Goal: Information Seeking & Learning: Understand process/instructions

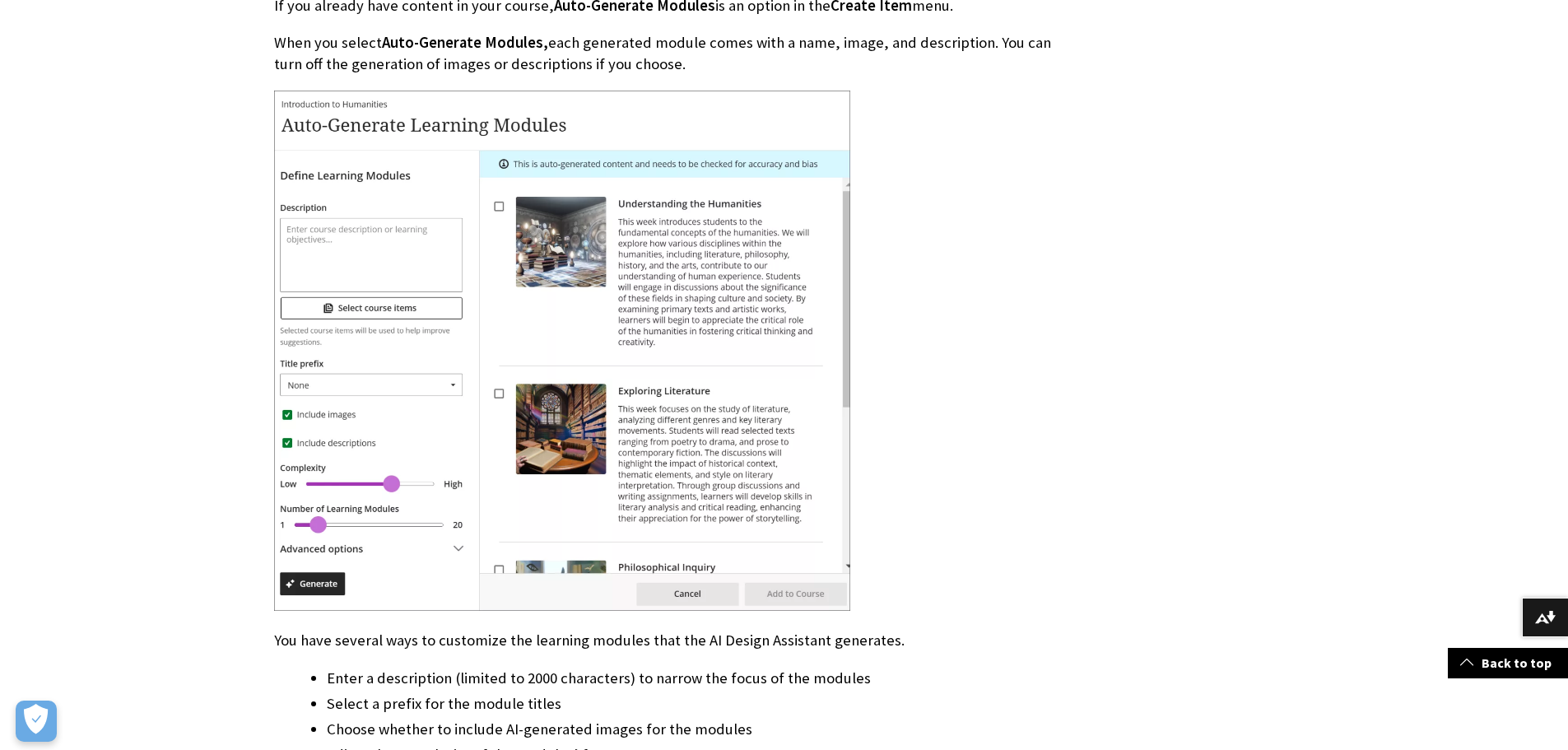
scroll to position [2798, 0]
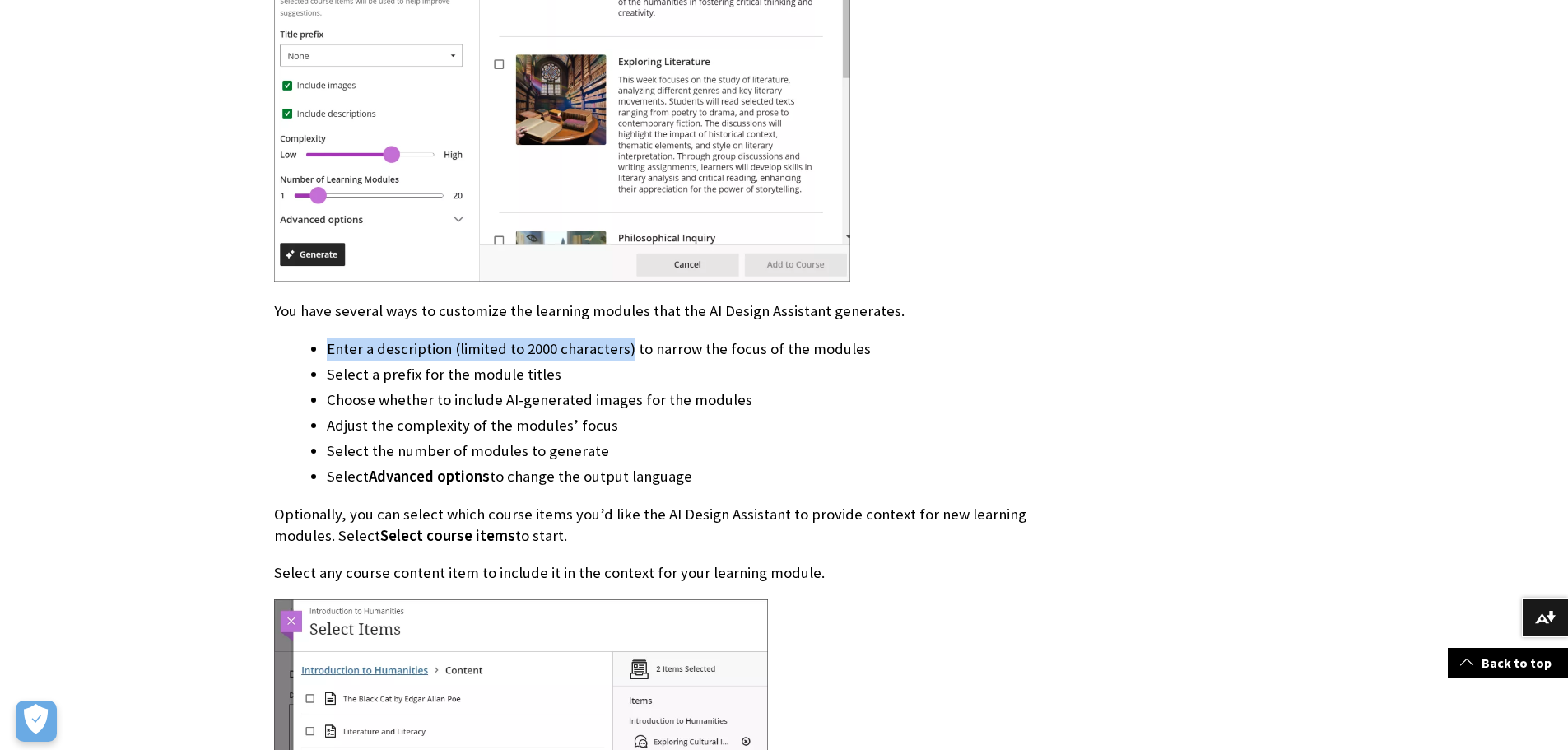
drag, startPoint x: 329, startPoint y: 351, endPoint x: 626, endPoint y: 355, distance: 297.0
click at [626, 355] on li "Enter a description (limited to 2000 characters) to narrow the focus of the mod…" at bounding box center [689, 348] width 725 height 23
click at [746, 406] on li "Choose whether to include AI-generated images for the modules" at bounding box center [689, 400] width 725 height 23
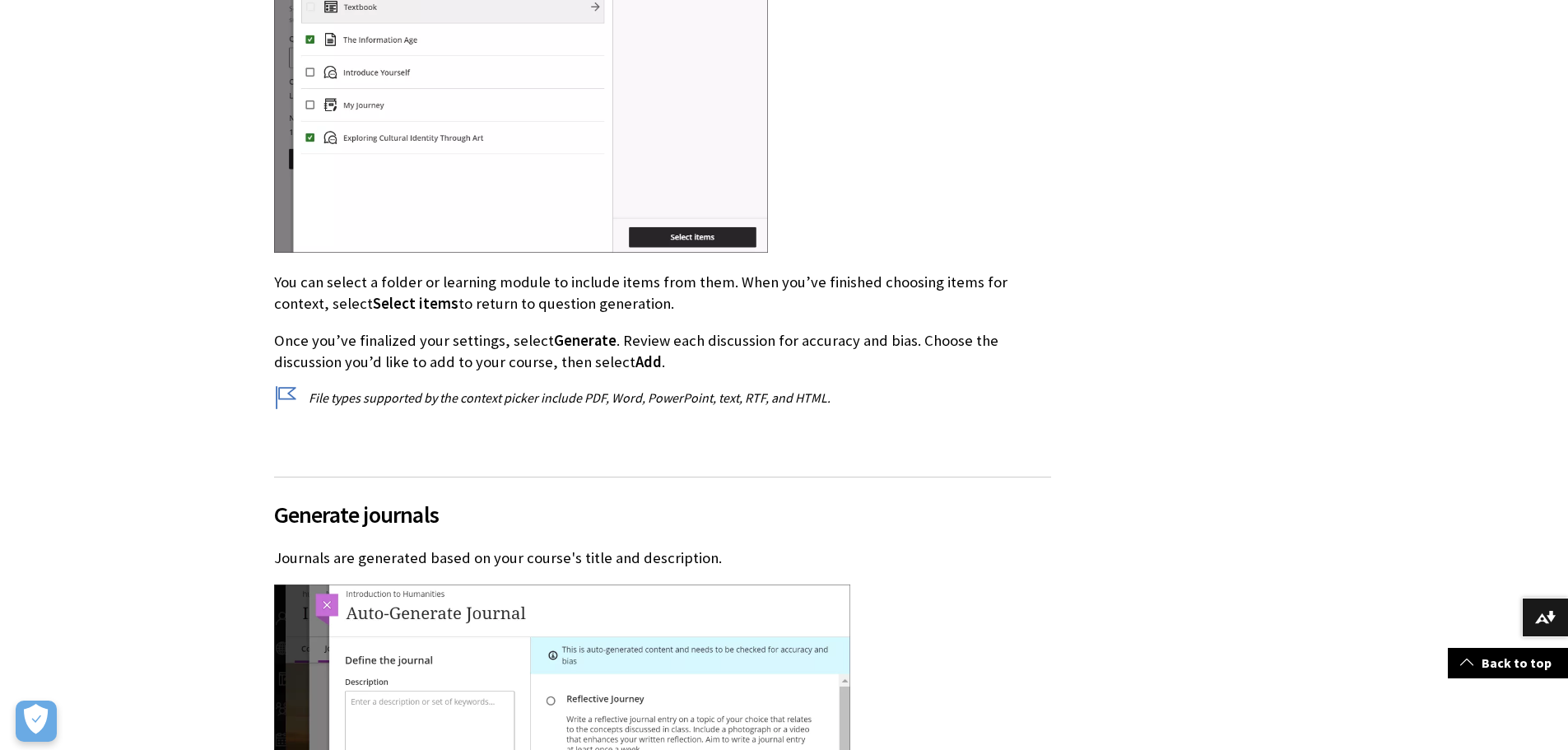
scroll to position [6088, 0]
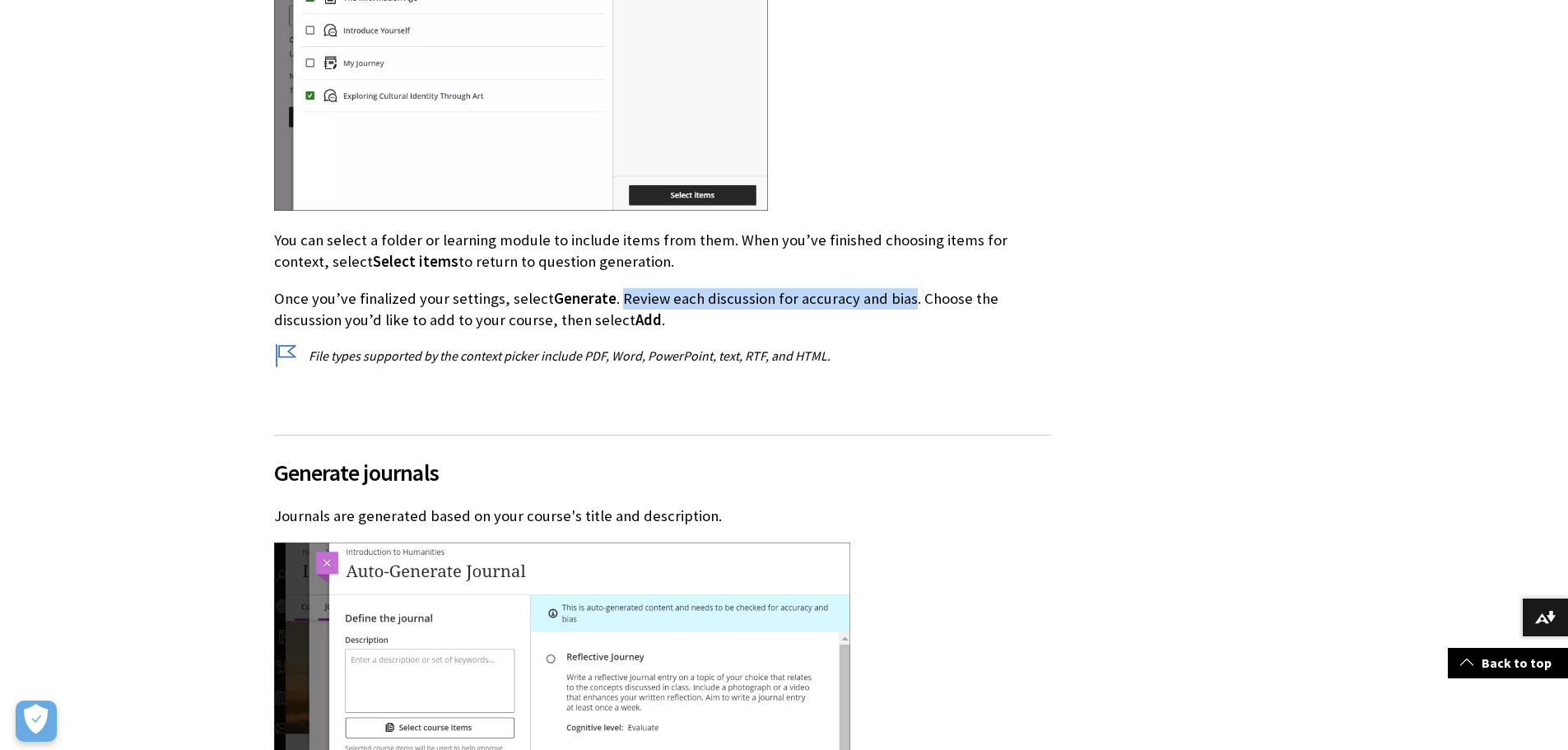
drag, startPoint x: 614, startPoint y: 298, endPoint x: 898, endPoint y: 300, distance: 284.0
click at [898, 300] on p "Once you’ve finalized your settings, select Generate . Review each discussion f…" at bounding box center [663, 309] width 777 height 43
copy p "Review each discussion for accuracy and bias"
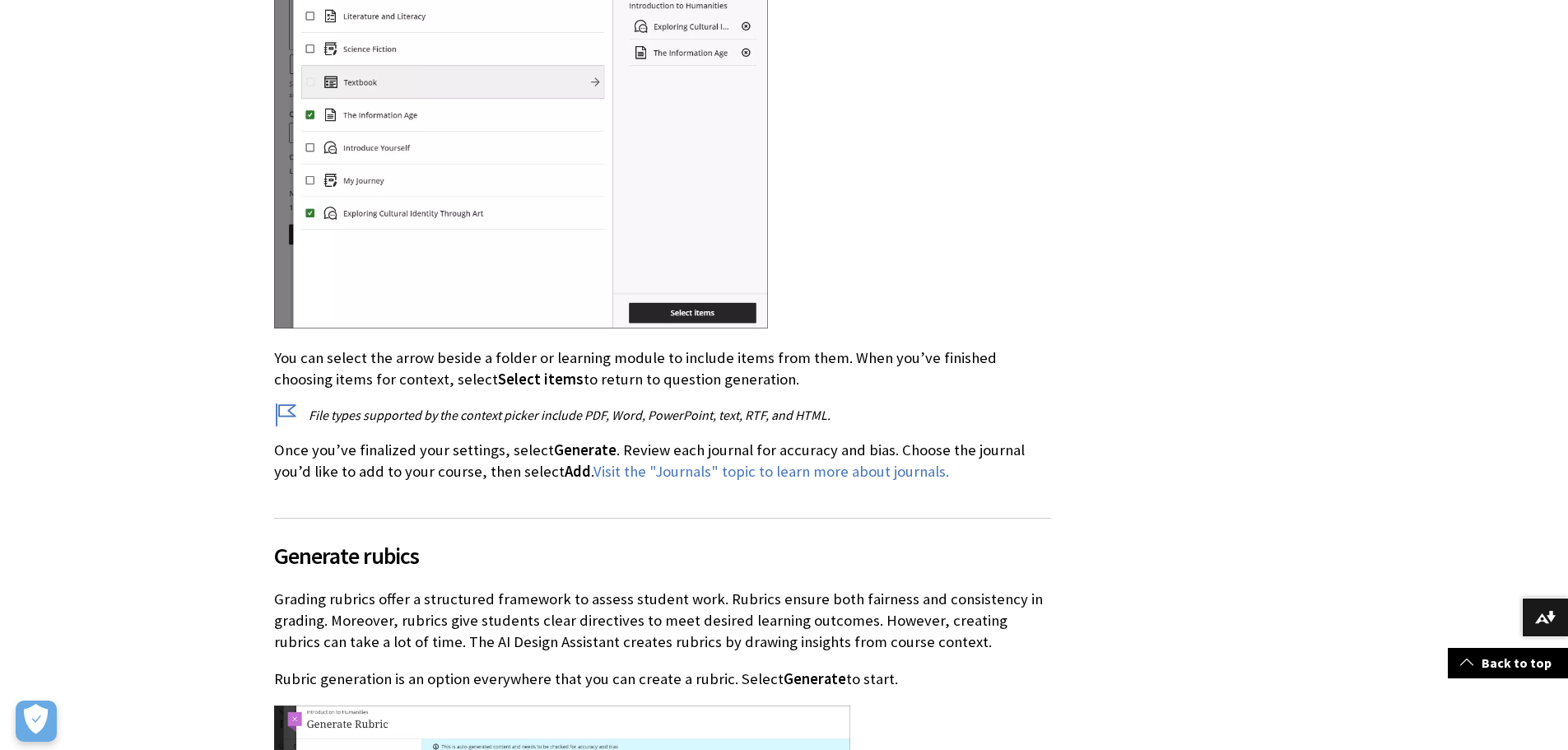
scroll to position [7734, 0]
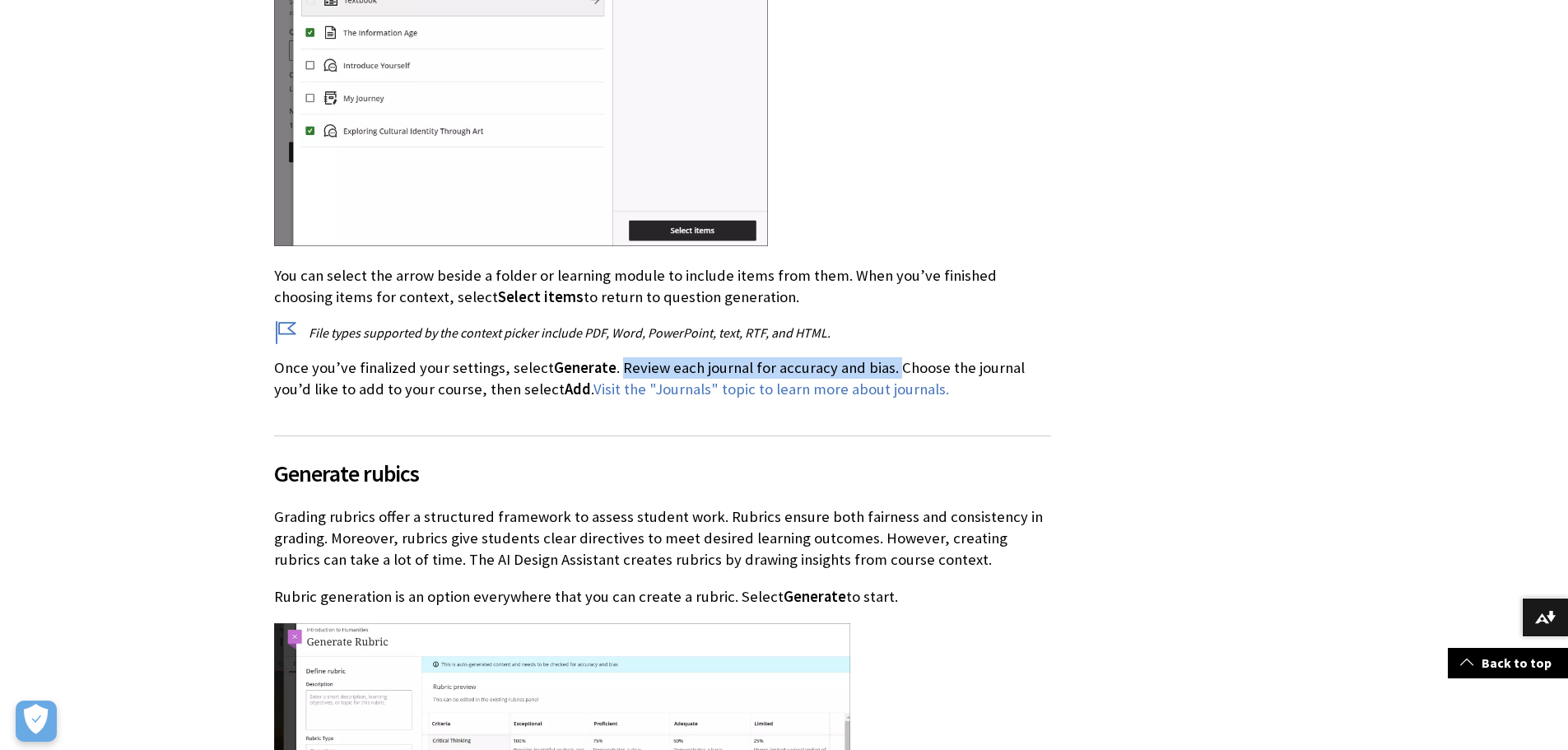
drag, startPoint x: 610, startPoint y: 369, endPoint x: 886, endPoint y: 366, distance: 276.0
click at [886, 366] on p "Once you’ve finalized your settings, select Generate . Review each journal for …" at bounding box center [663, 378] width 777 height 43
copy p "Review each journal for accuracy and bias."
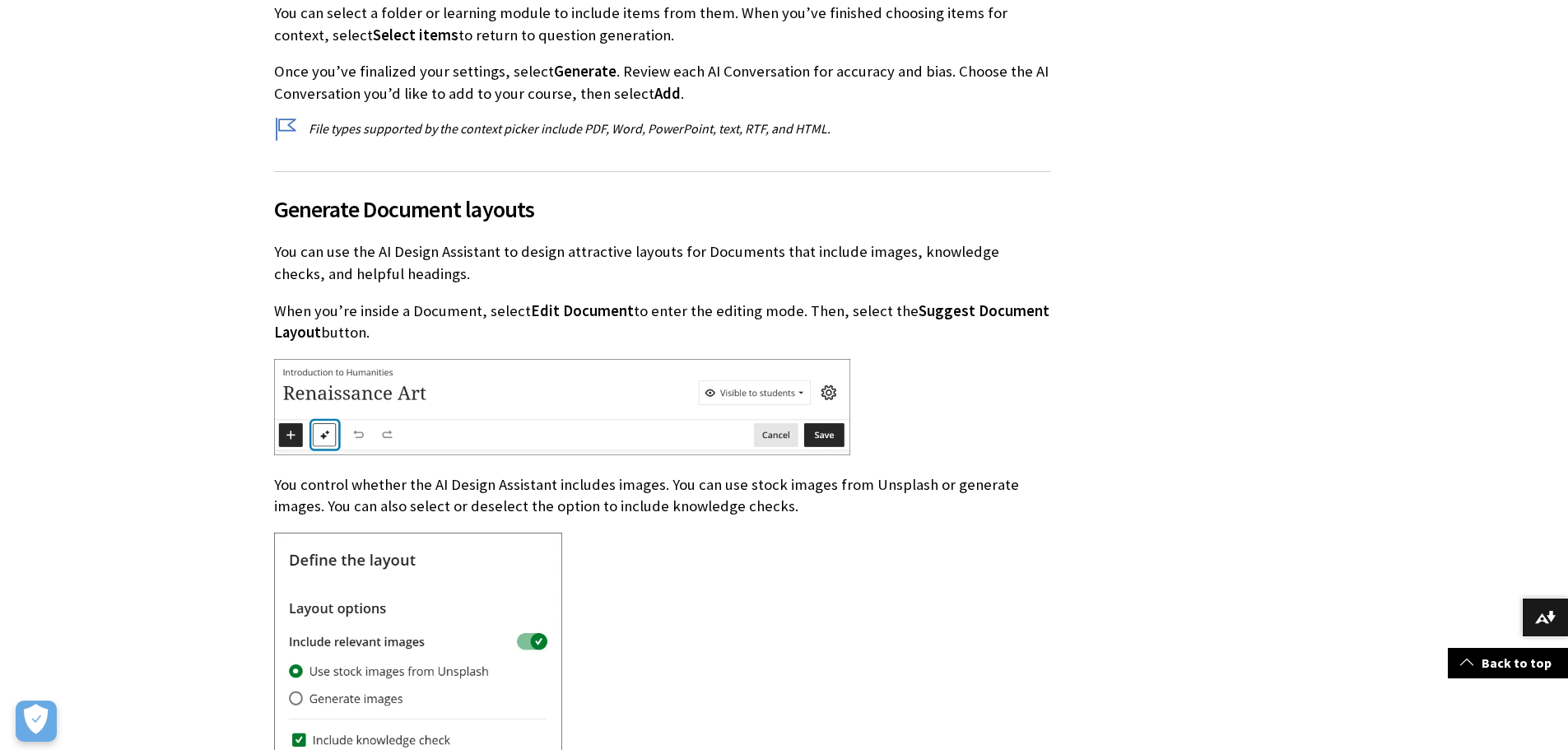
scroll to position [19417, 0]
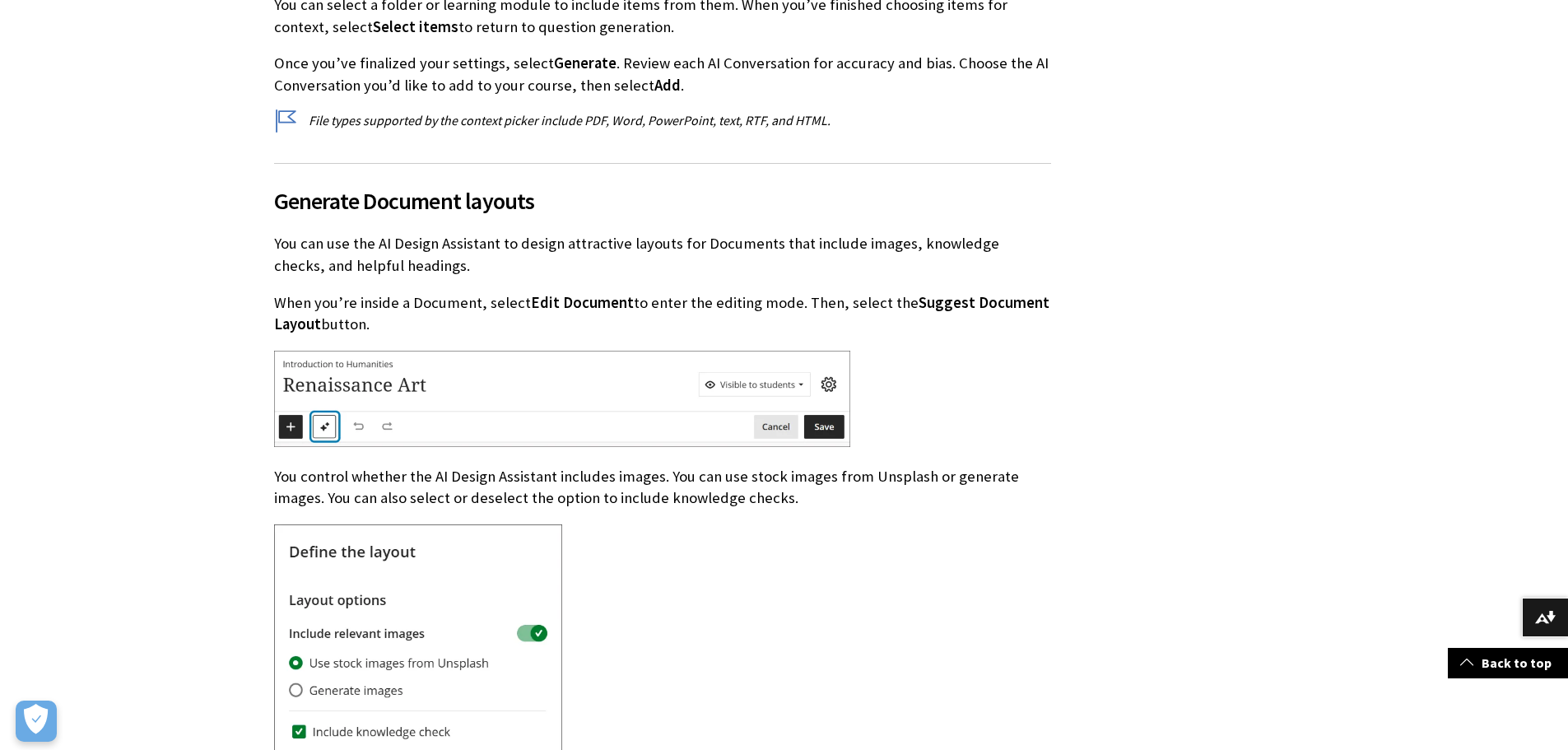
drag, startPoint x: 274, startPoint y: 244, endPoint x: 439, endPoint y: 273, distance: 167.5
click at [439, 273] on p "You can use the AI Design Assistant to design attractive layouts for Documents …" at bounding box center [663, 253] width 777 height 43
copy p "You can use the AI Design Assistant to design attractive layouts for Documents …"
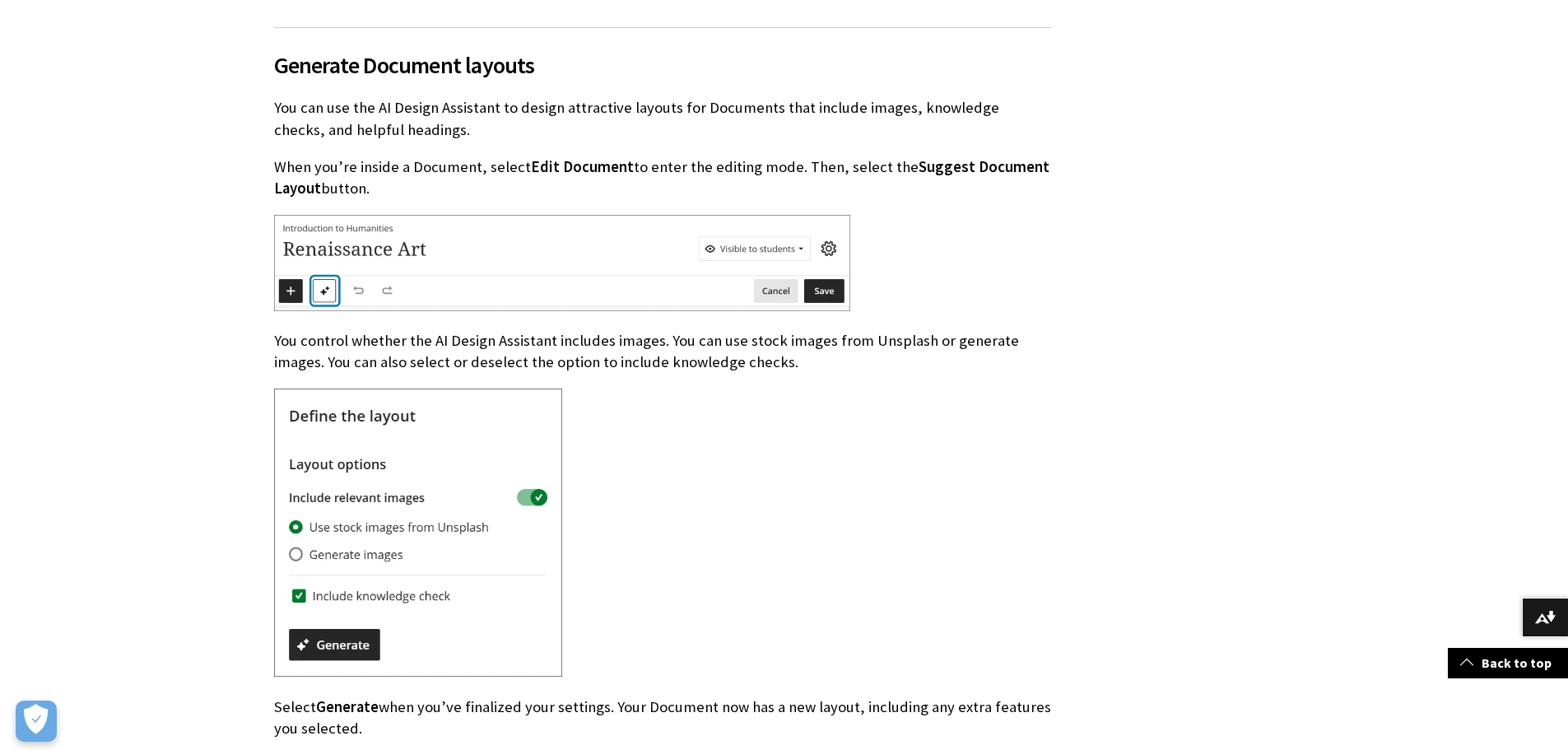
scroll to position [19582, 0]
